Goal: Check status: Check status

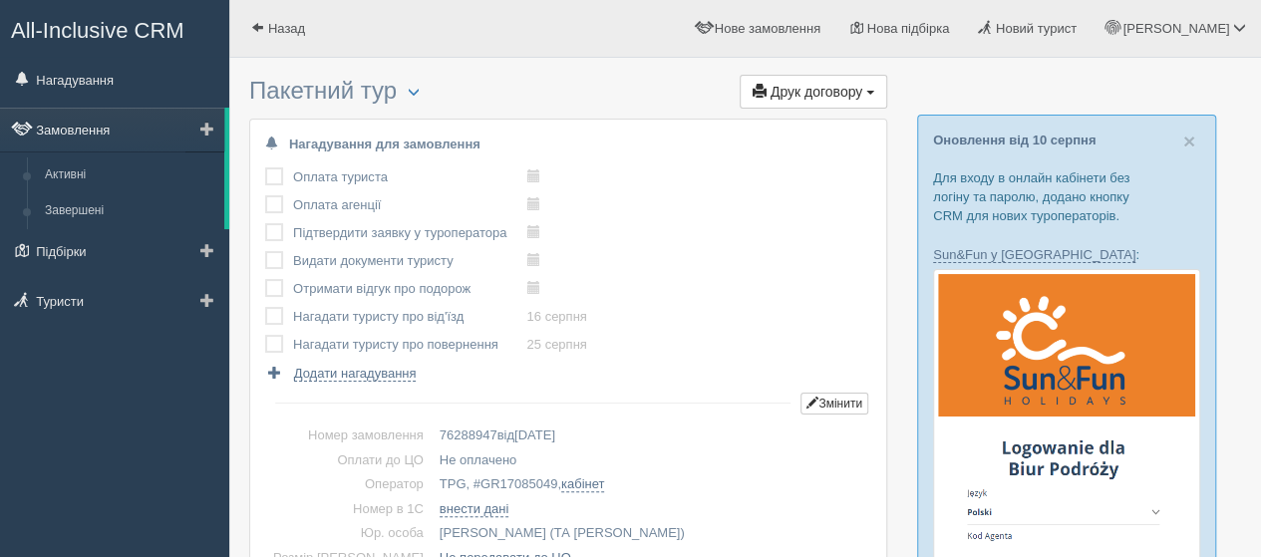
click at [81, 129] on link "Замовлення" at bounding box center [112, 130] width 224 height 44
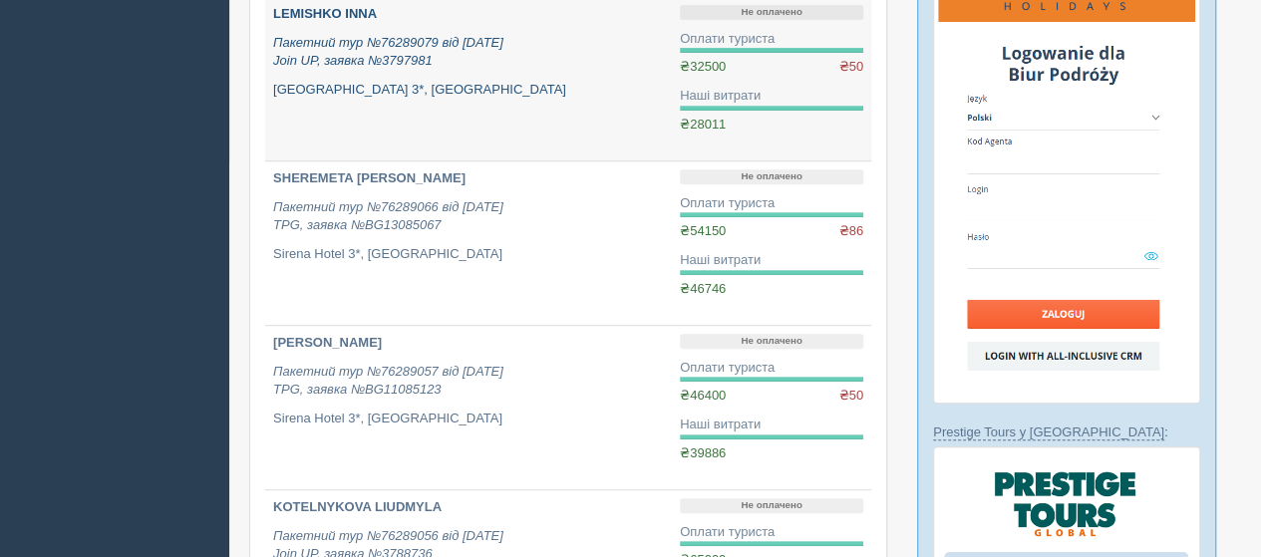
scroll to position [598, 0]
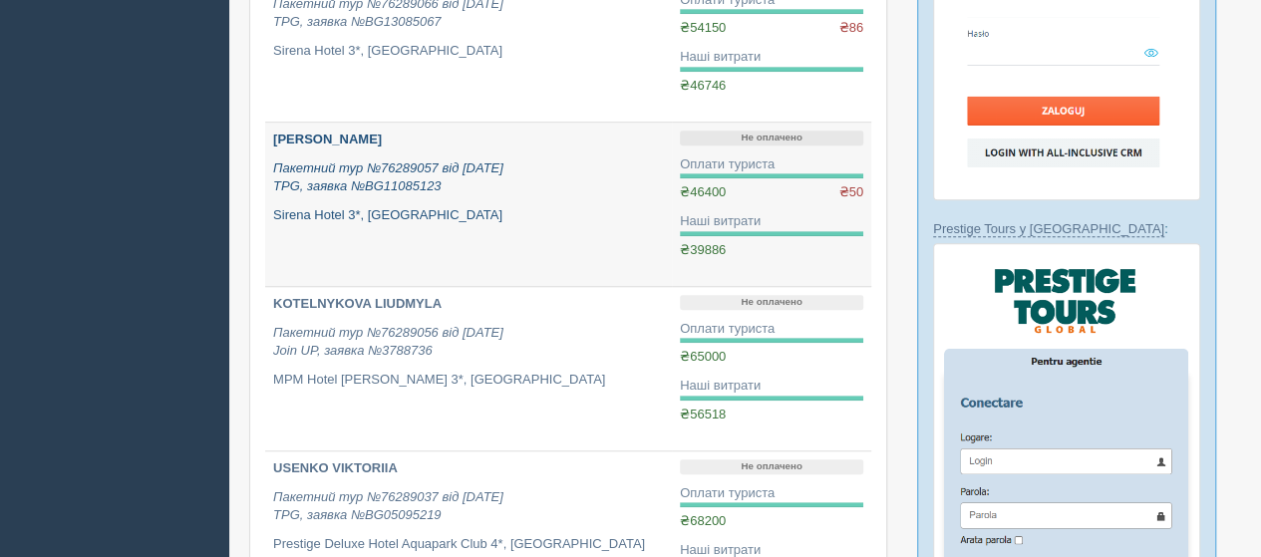
click at [320, 141] on b "[PERSON_NAME]" at bounding box center [327, 139] width 109 height 15
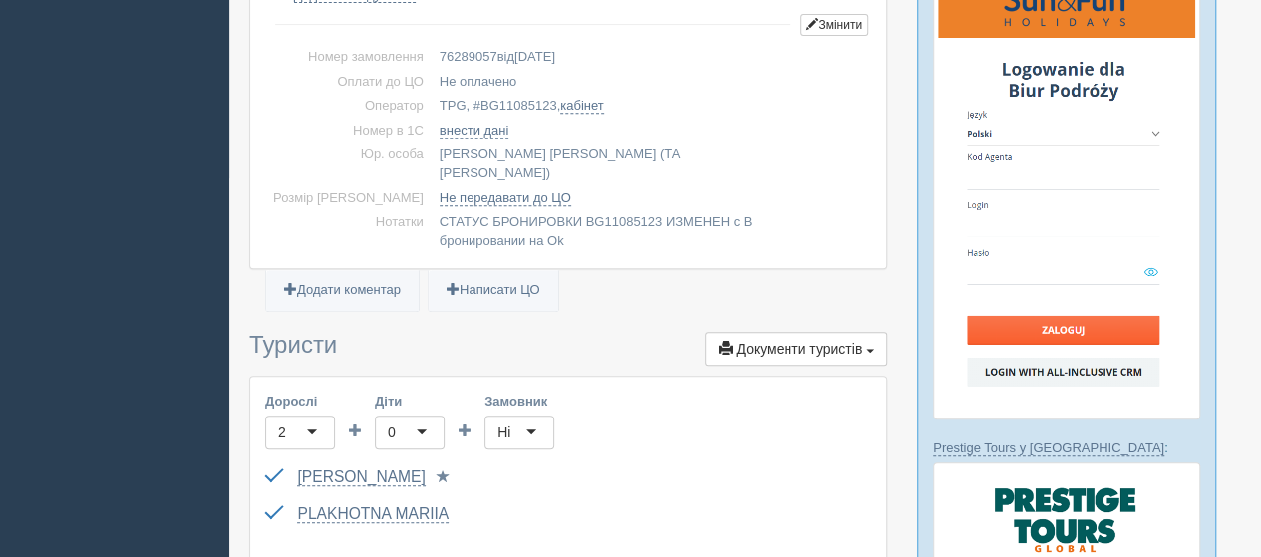
scroll to position [498, 0]
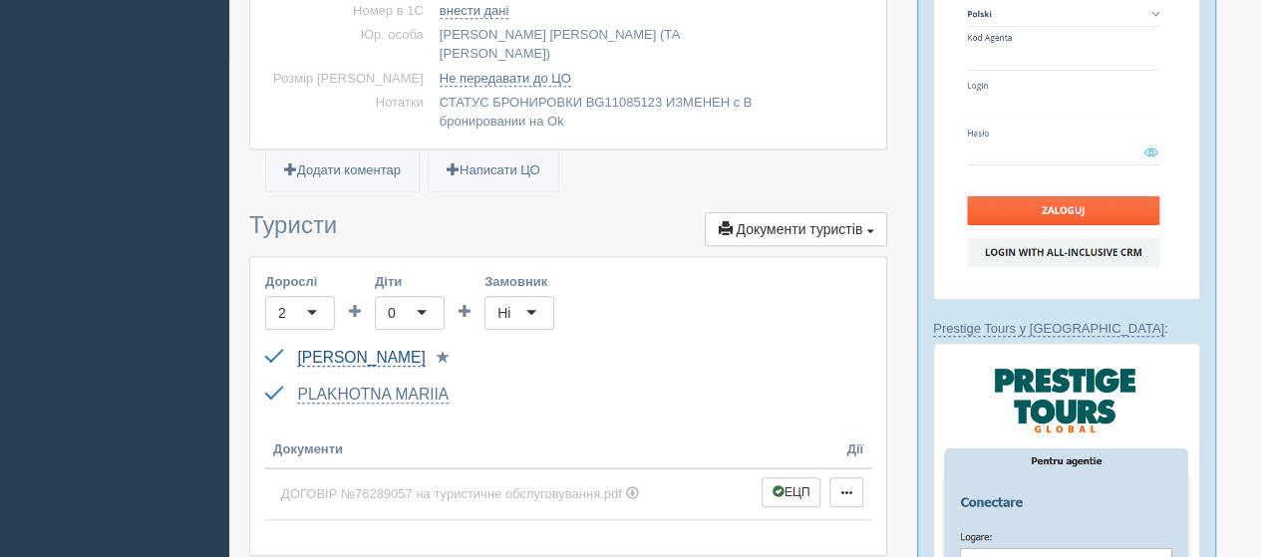
click at [345, 349] on link "[PERSON_NAME]" at bounding box center [361, 358] width 128 height 18
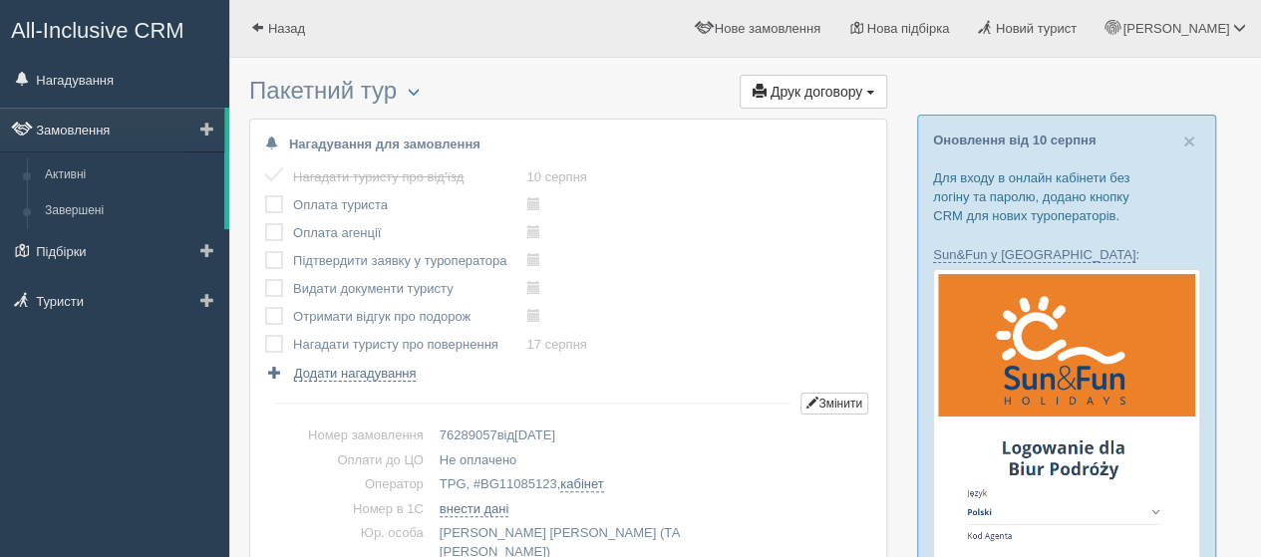
click at [80, 133] on link "Замовлення" at bounding box center [112, 130] width 224 height 44
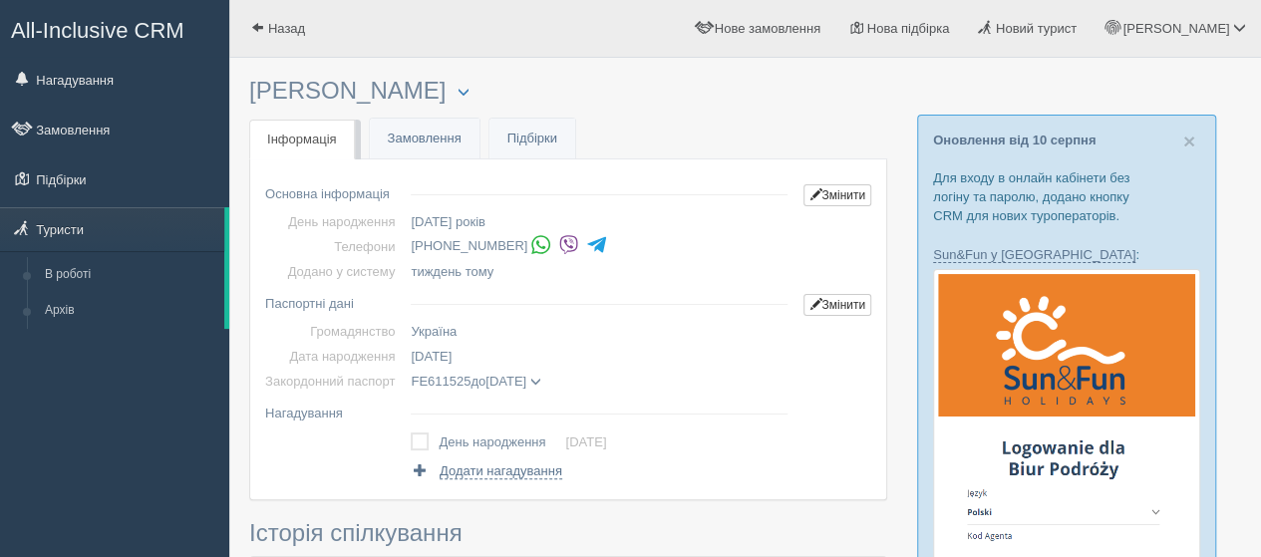
click at [558, 242] on img at bounding box center [568, 244] width 21 height 21
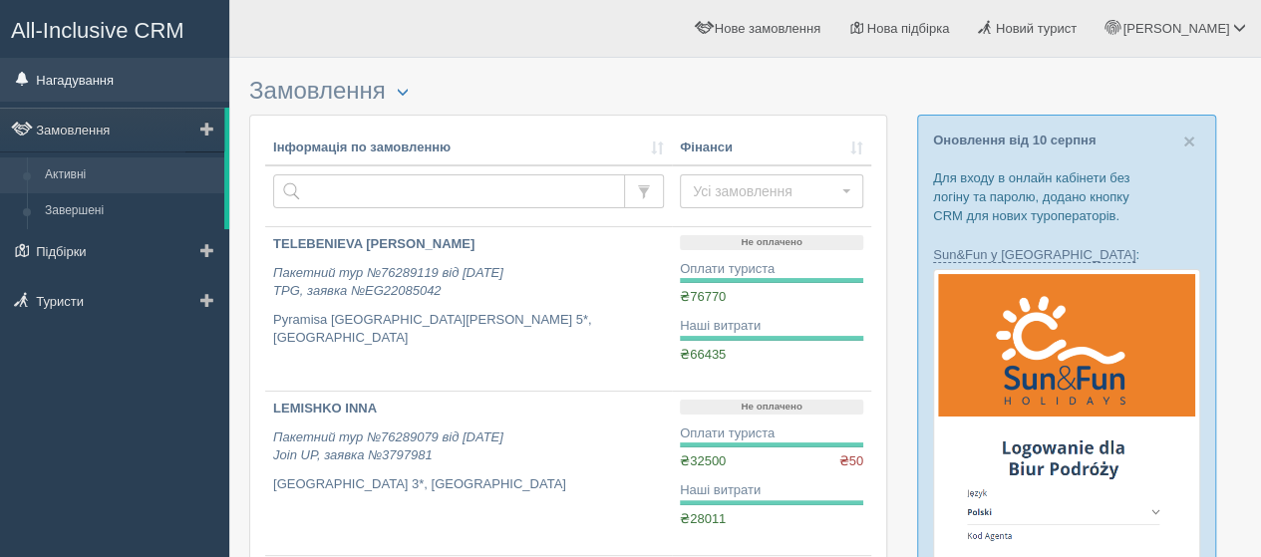
click at [76, 76] on link "Нагадування" at bounding box center [114, 80] width 229 height 44
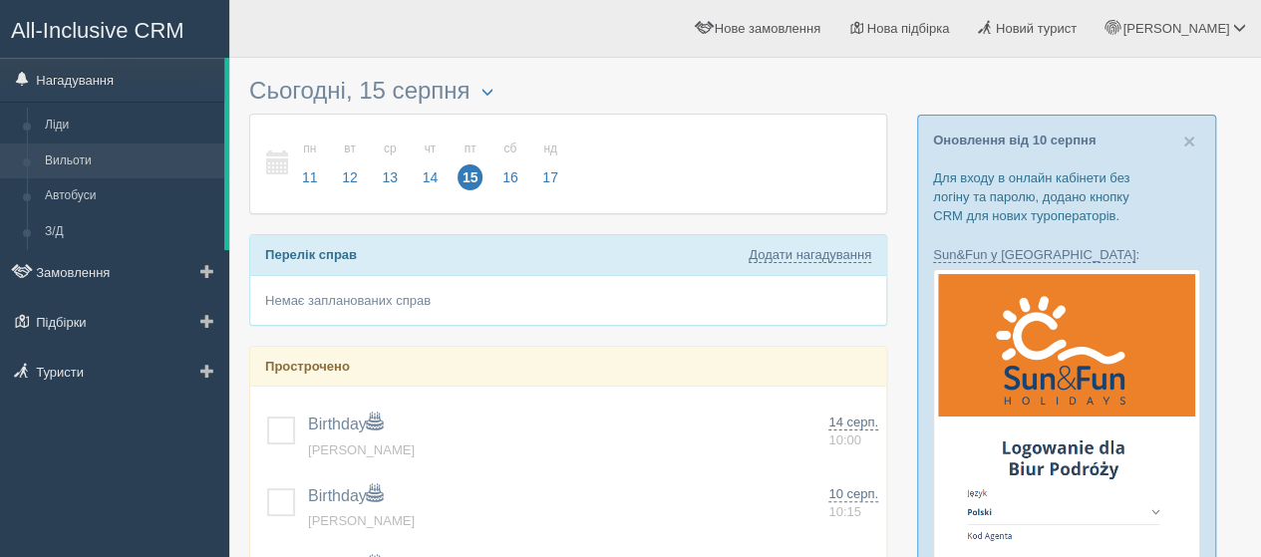
click at [76, 164] on link "Вильоти" at bounding box center [130, 162] width 188 height 36
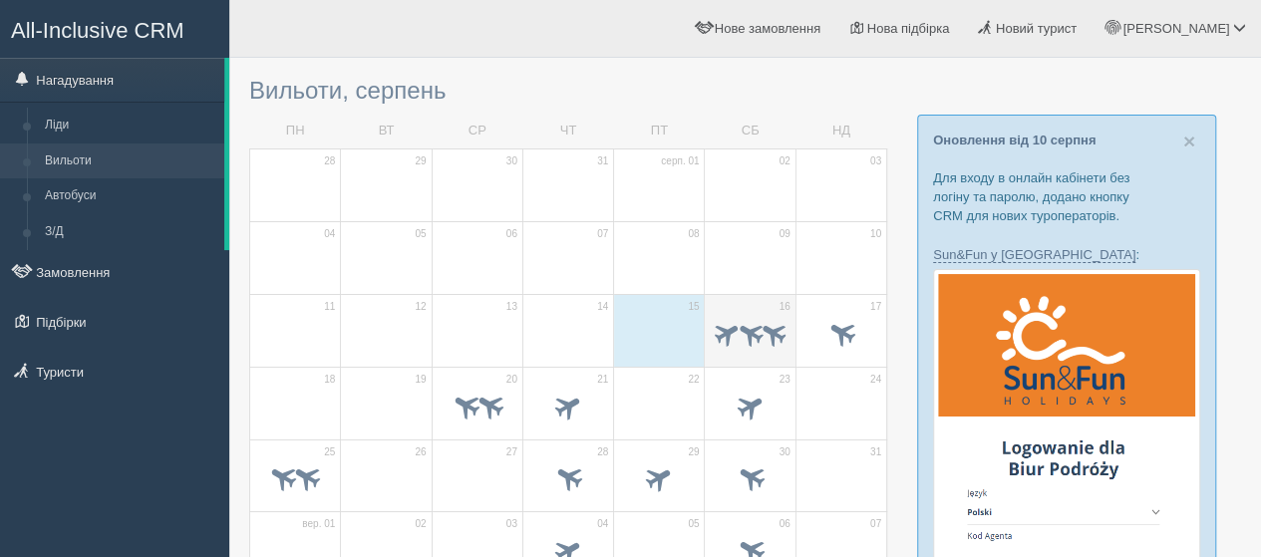
click at [746, 304] on td "16" at bounding box center [750, 330] width 91 height 73
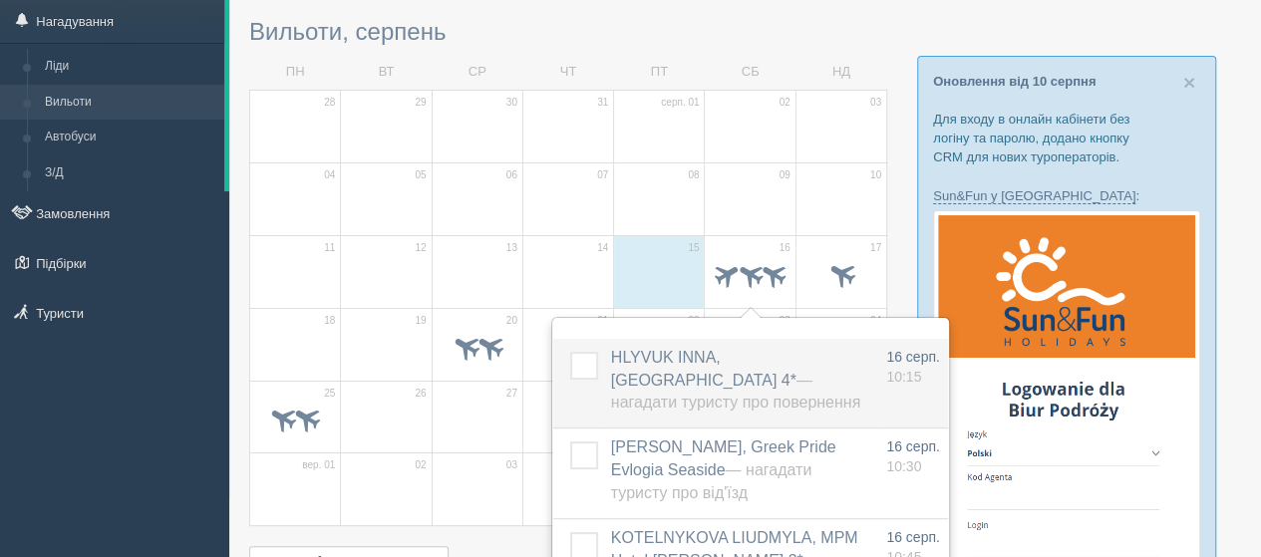
scroll to position [100, 0]
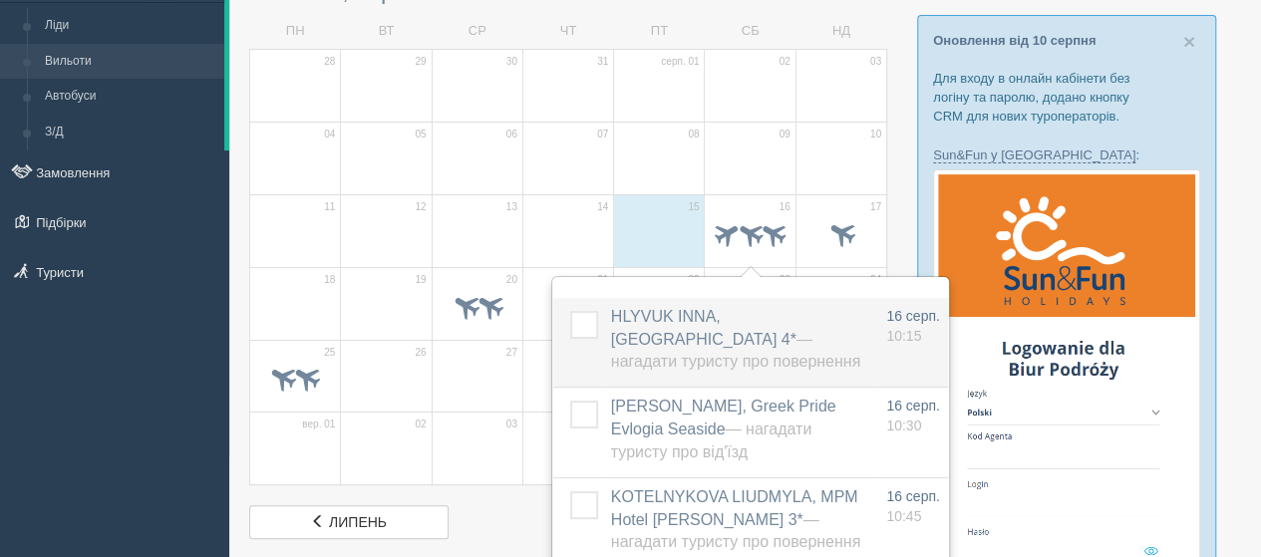
click at [640, 314] on span "[GEOGRAPHIC_DATA], [GEOGRAPHIC_DATA] 4* — Нагадати туристу про повернення" at bounding box center [735, 339] width 249 height 63
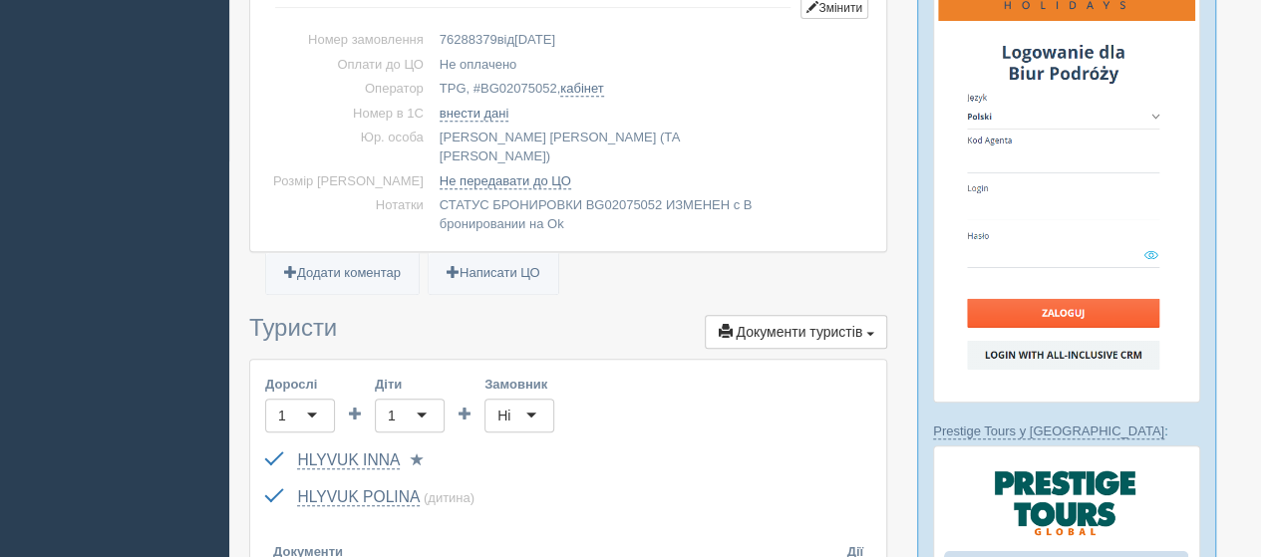
scroll to position [498, 0]
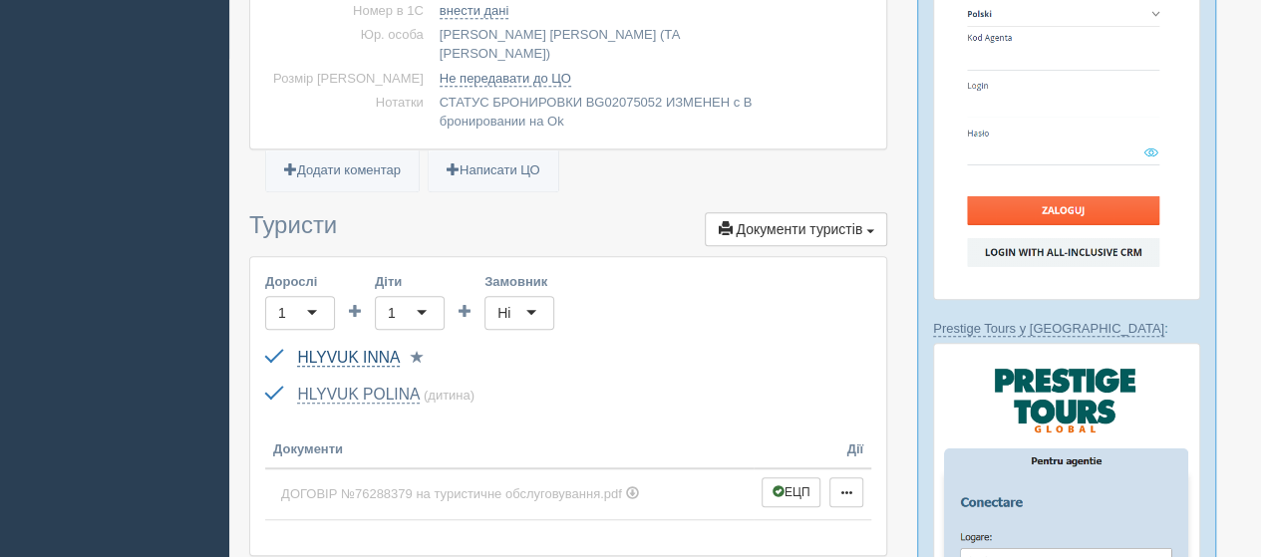
click at [384, 349] on link "HLYVUK INNA" at bounding box center [348, 358] width 103 height 18
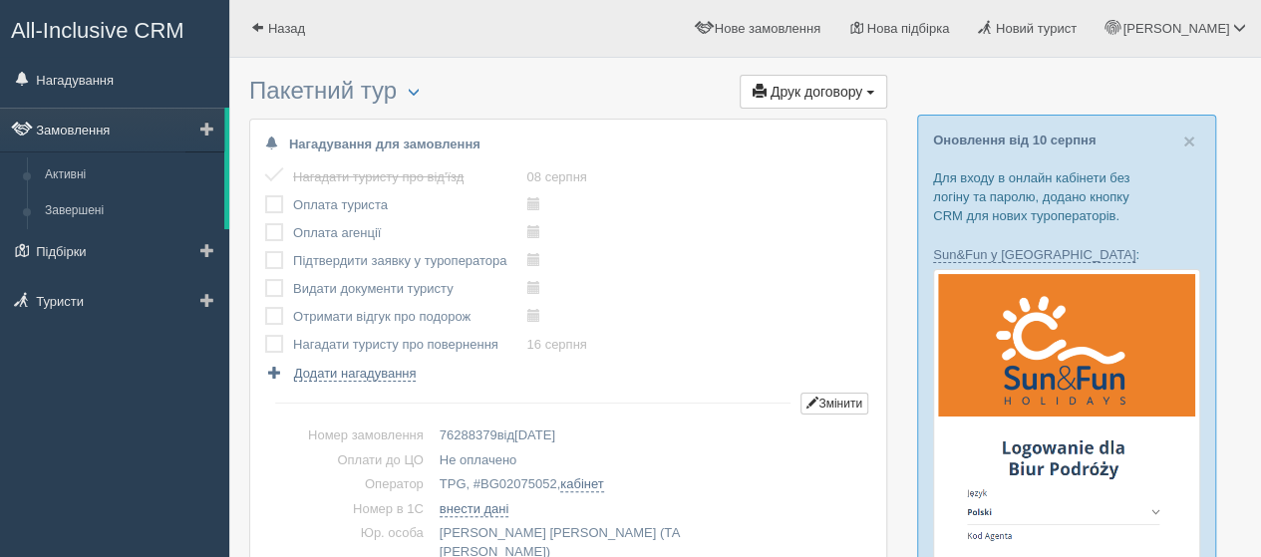
click at [90, 134] on link "Замовлення" at bounding box center [112, 130] width 224 height 44
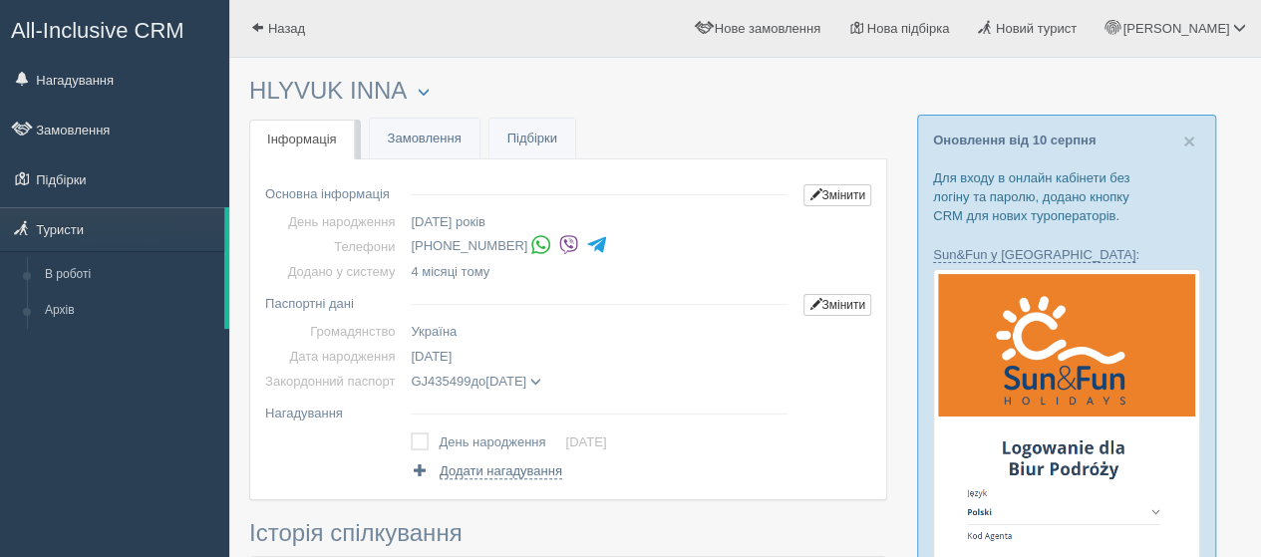
click at [568, 242] on img at bounding box center [568, 244] width 21 height 21
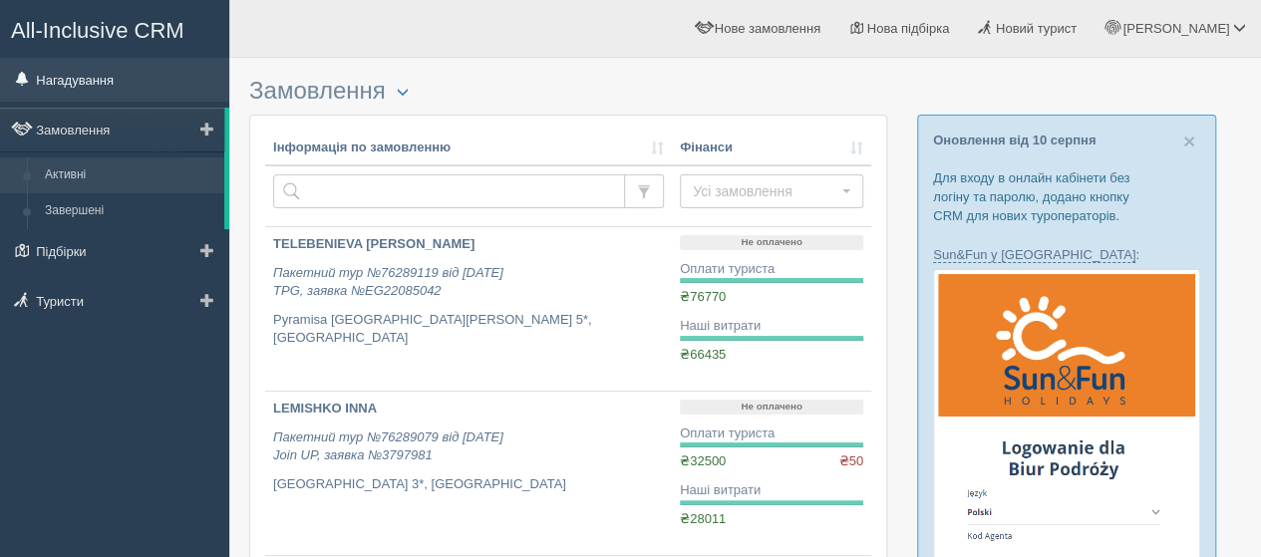
click at [82, 75] on link "Нагадування" at bounding box center [114, 80] width 229 height 44
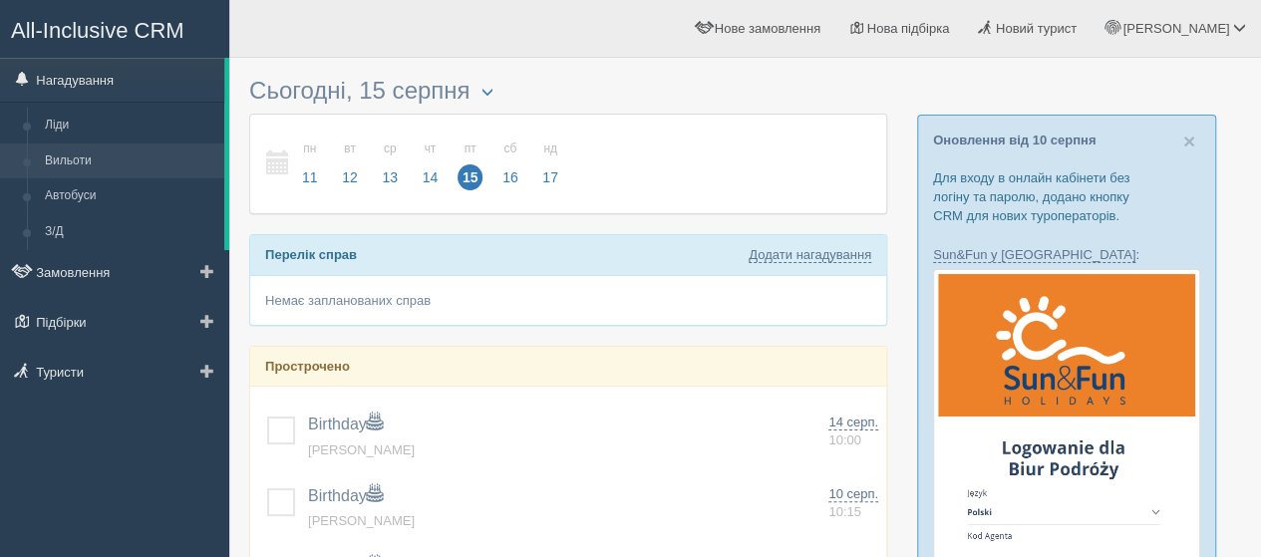
click at [77, 156] on link "Вильоти" at bounding box center [130, 162] width 188 height 36
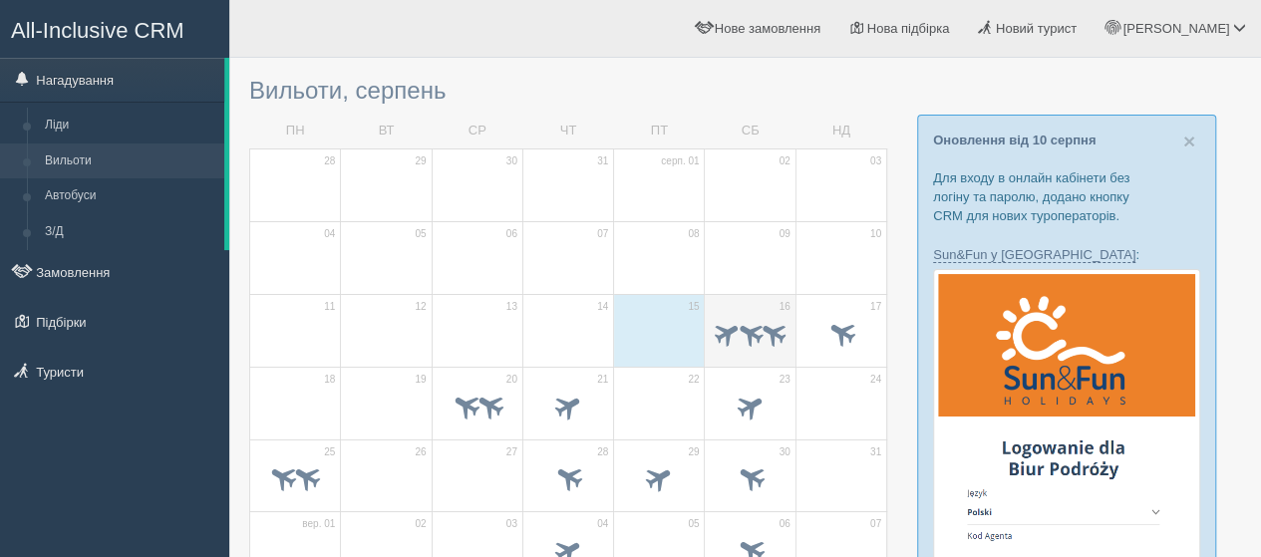
click at [732, 306] on td "16" at bounding box center [750, 330] width 91 height 73
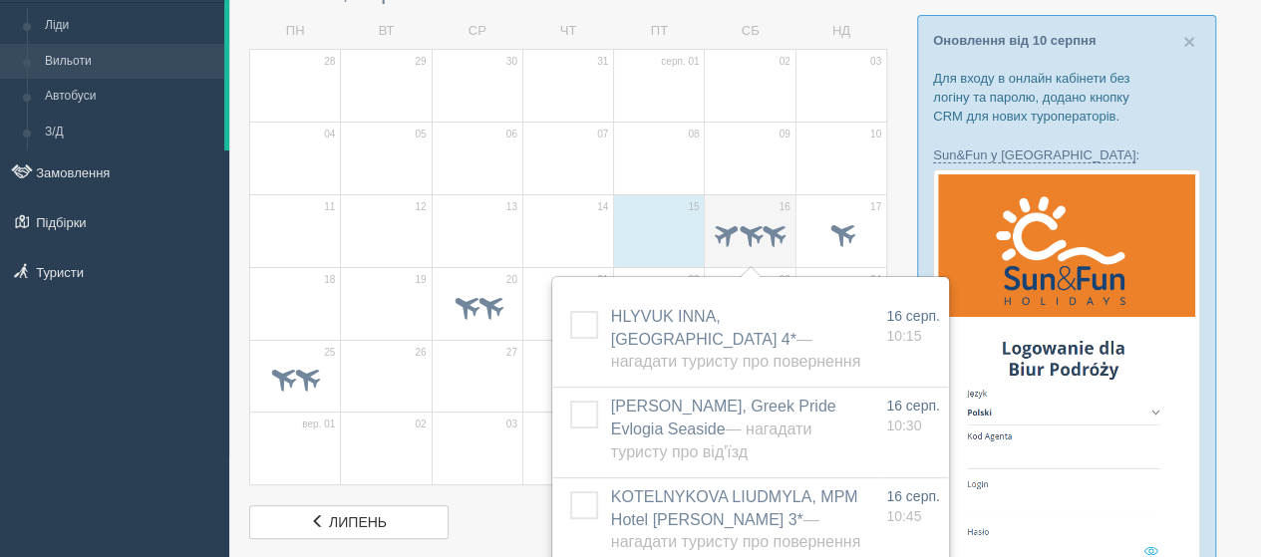
scroll to position [199, 0]
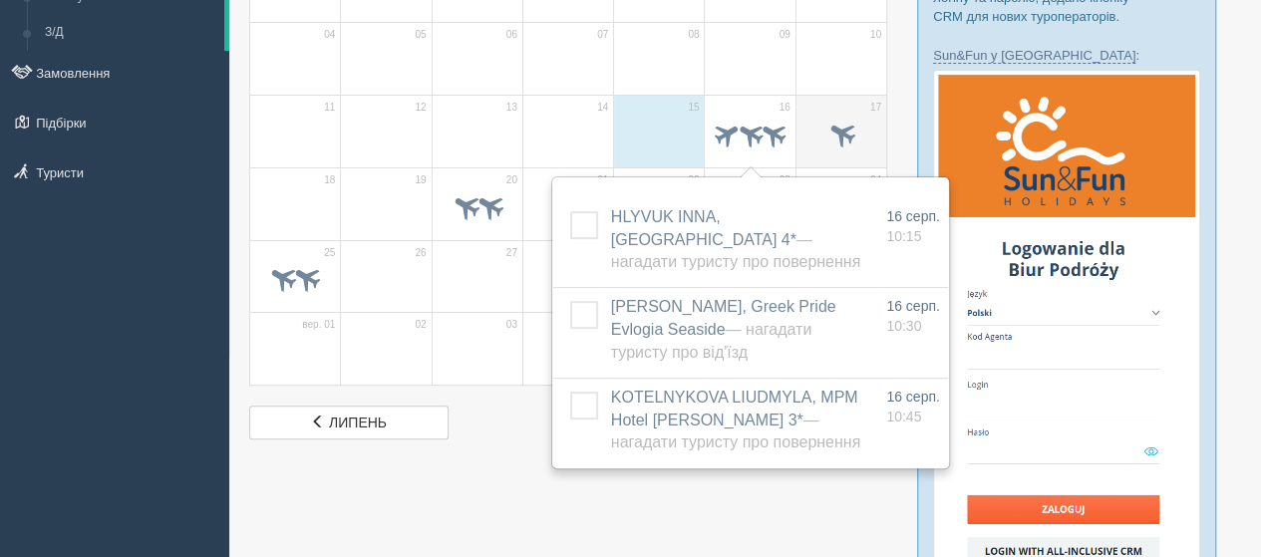
click at [826, 103] on td "17" at bounding box center [840, 131] width 91 height 73
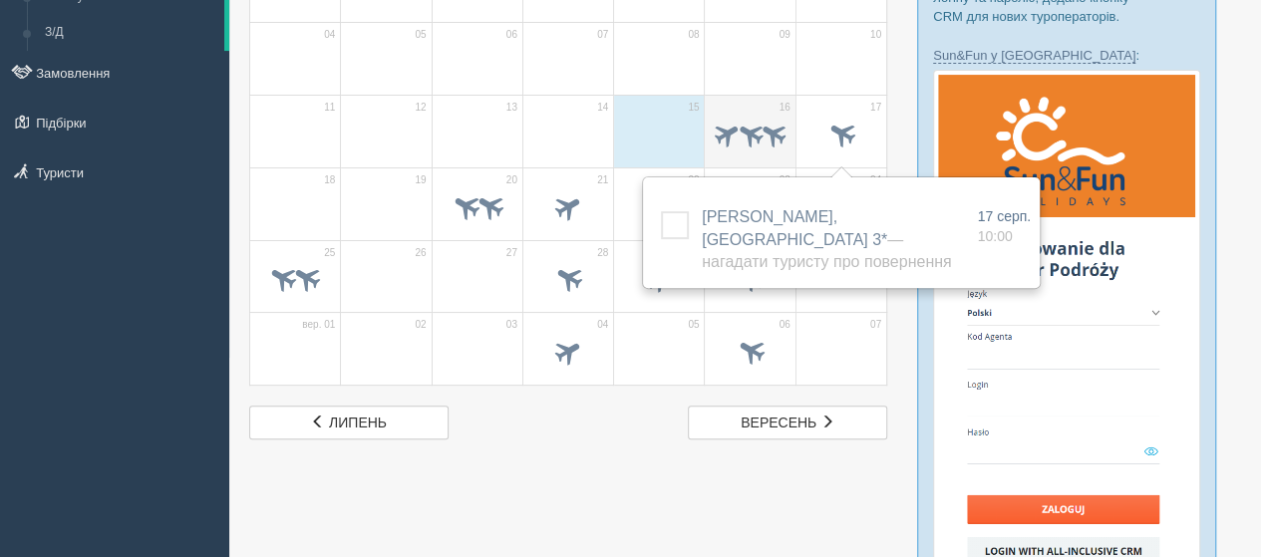
click at [750, 103] on td "16" at bounding box center [750, 131] width 91 height 73
